Goal: Share content: Share content

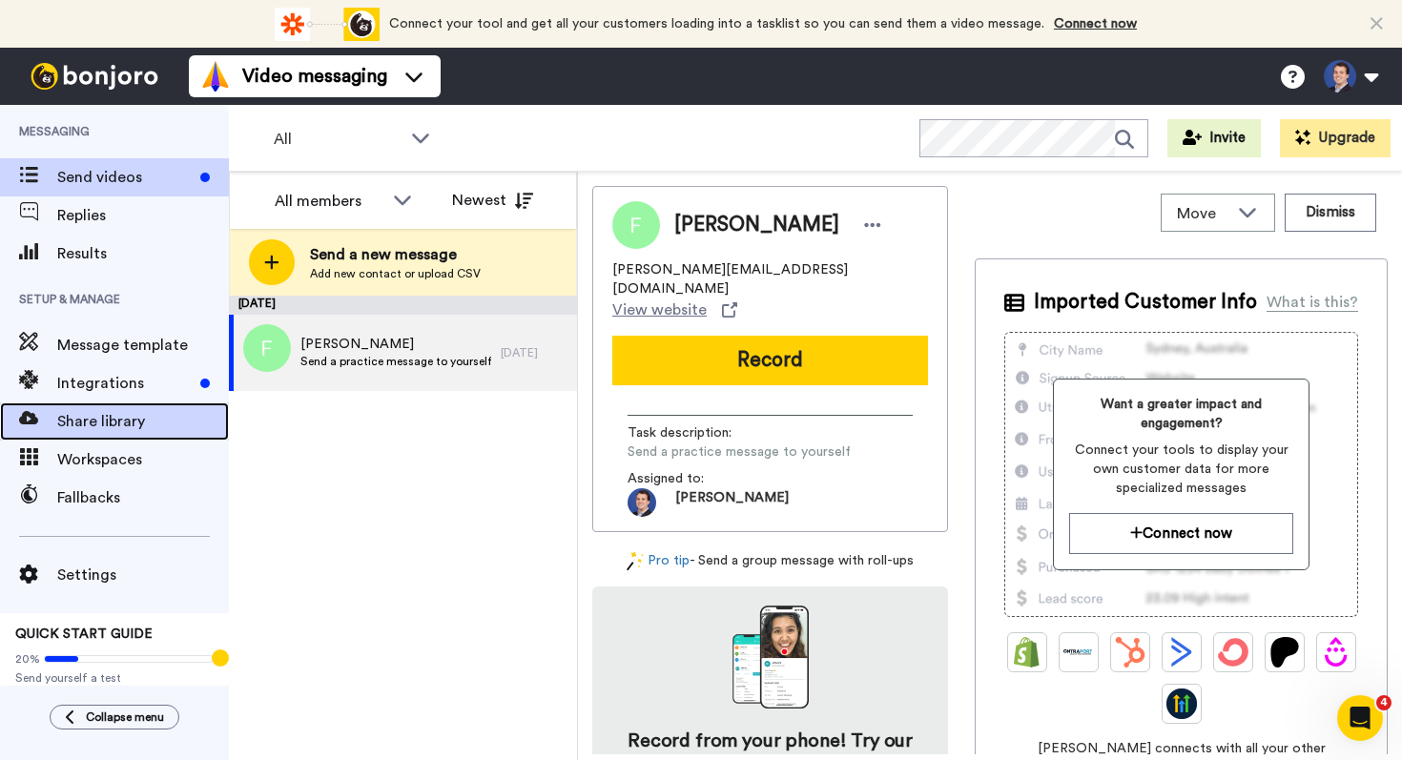
click at [132, 413] on span "Share library" at bounding box center [143, 421] width 172 height 23
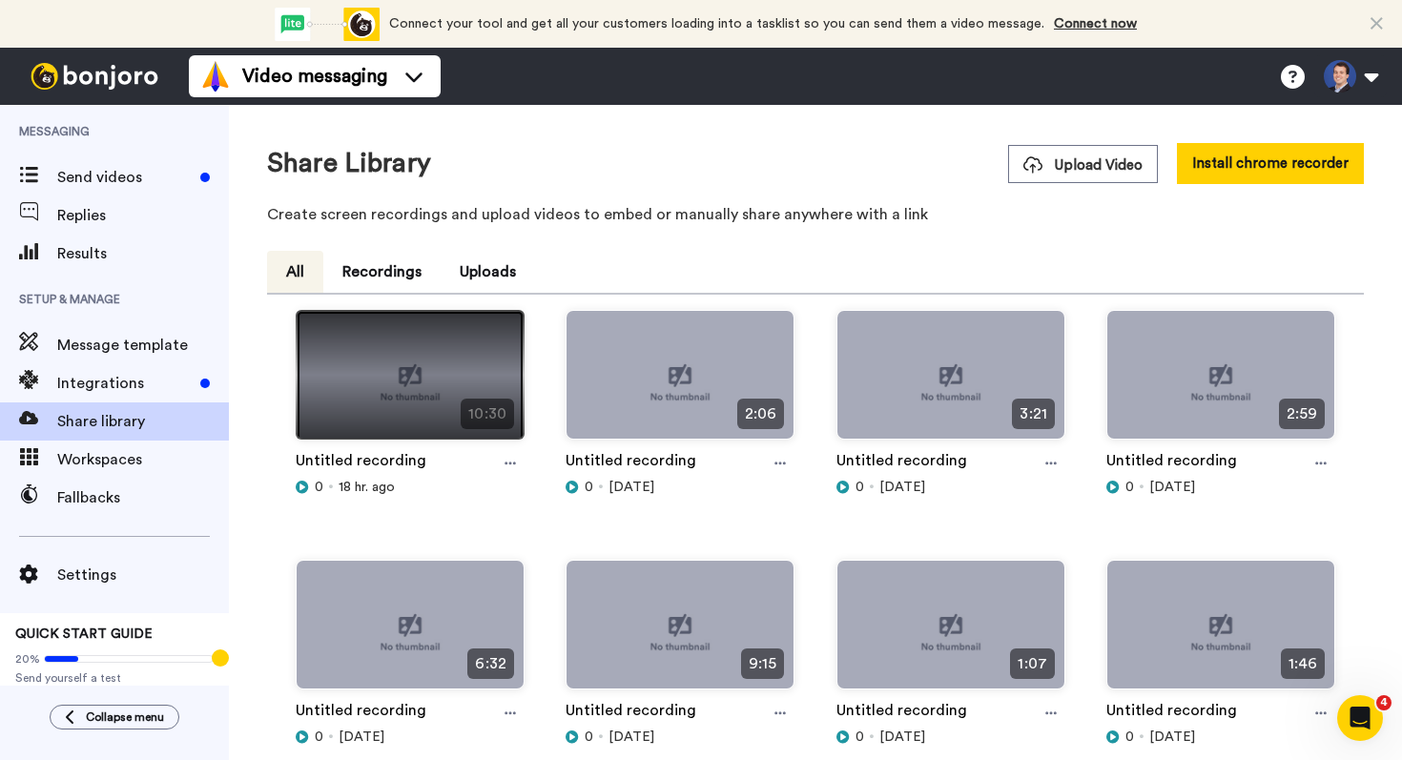
click at [446, 393] on img at bounding box center [410, 383] width 227 height 144
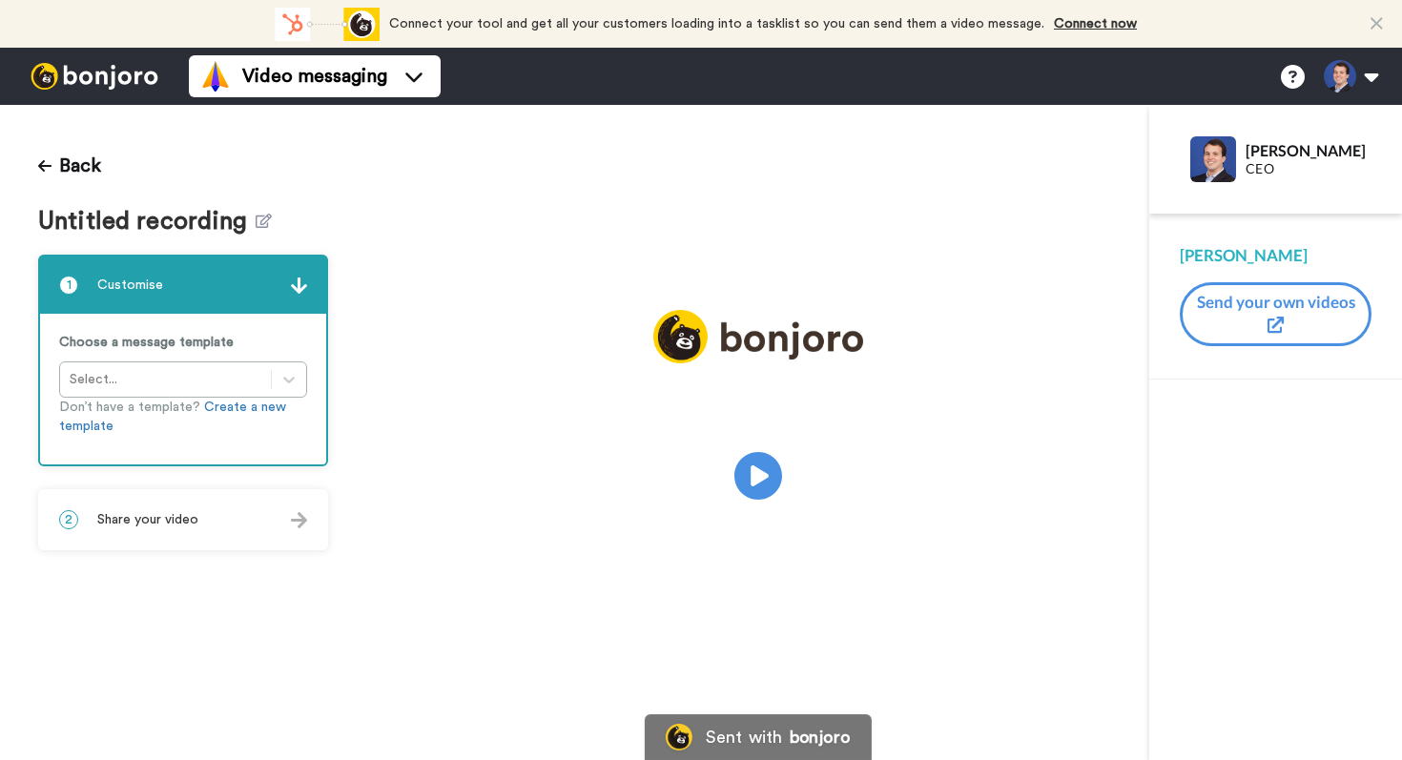
click at [756, 402] on img at bounding box center [758, 402] width 286 height 0
click at [183, 528] on span "Share your video" at bounding box center [147, 519] width 101 height 19
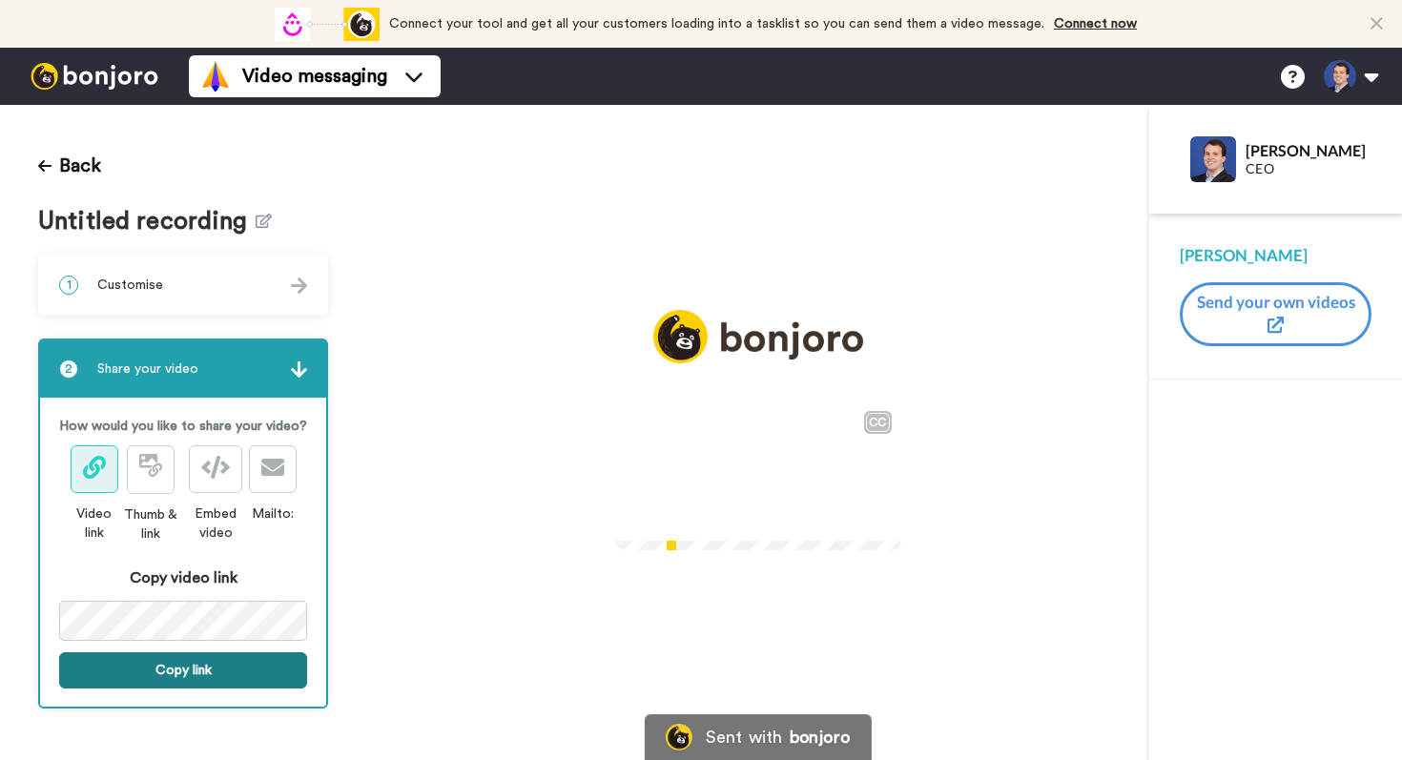
click at [231, 672] on button "Copy link" at bounding box center [183, 670] width 248 height 36
